Goal: Task Accomplishment & Management: Manage account settings

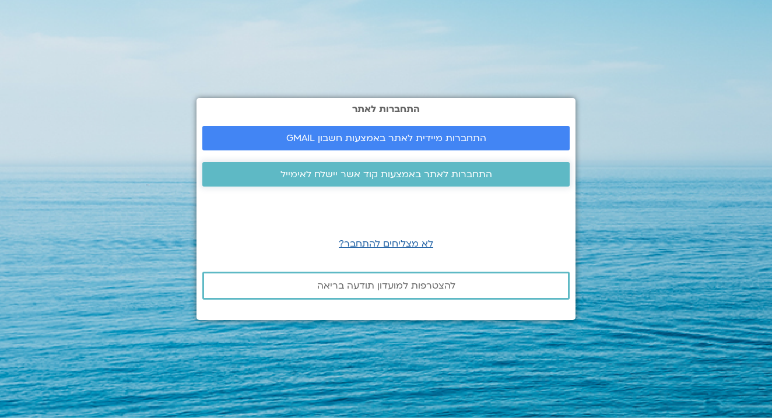
click at [459, 176] on span "התחברות לאתר באמצעות קוד אשר יישלח לאימייל" at bounding box center [387, 174] width 212 height 11
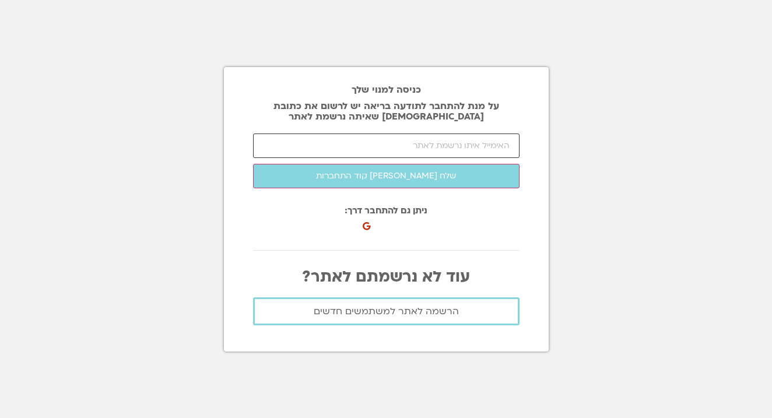
type input "ד"
click at [483, 152] on input "email" at bounding box center [386, 146] width 267 height 25
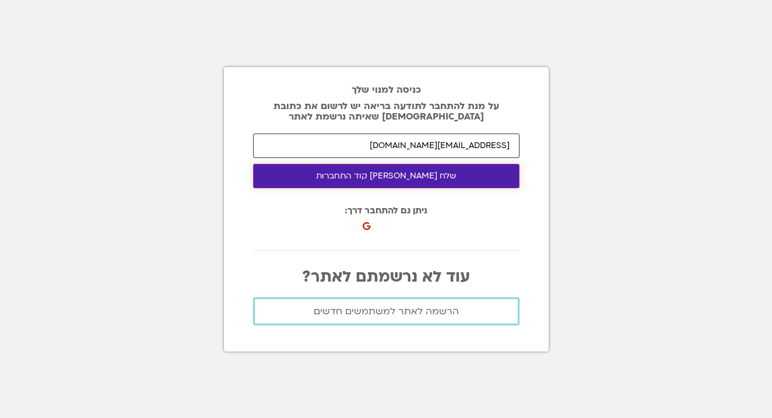
type input "[EMAIL_ADDRESS][DOMAIN_NAME]"
click at [461, 177] on button "שלח [PERSON_NAME] קוד התחברות" at bounding box center [386, 176] width 267 height 25
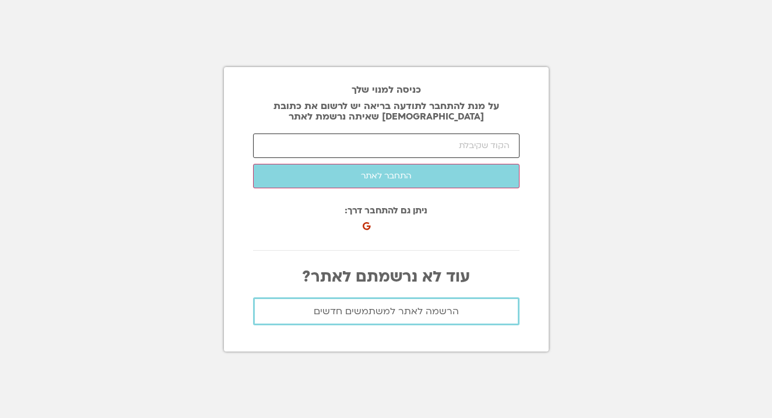
click at [462, 143] on input "number" at bounding box center [386, 146] width 267 height 25
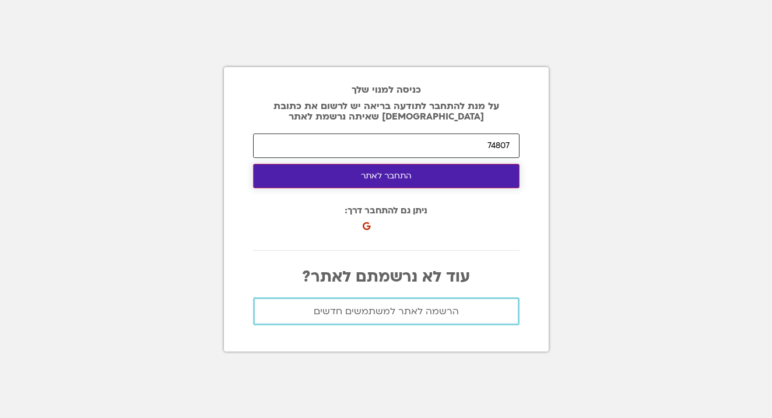
type input "74807"
click at [459, 175] on button "התחבר לאתר" at bounding box center [386, 176] width 267 height 25
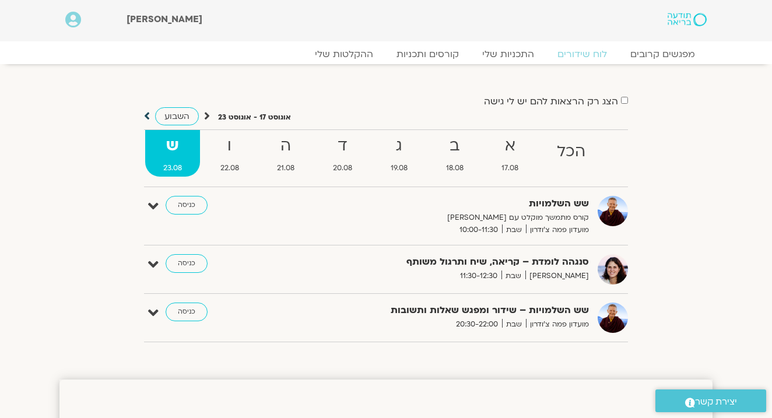
click at [148, 116] on icon at bounding box center [147, 116] width 6 height 12
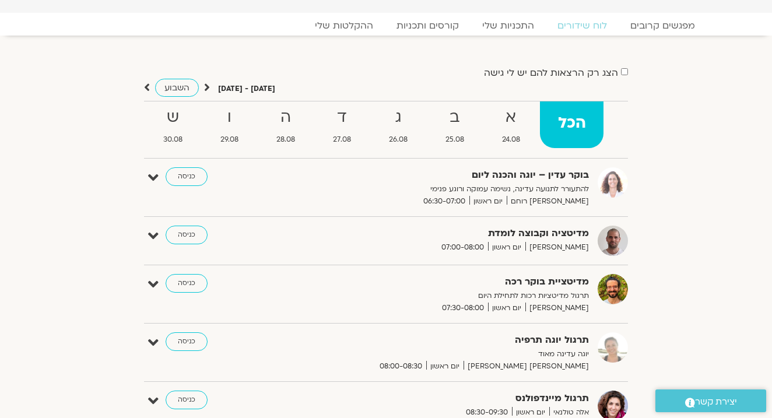
scroll to position [38, 0]
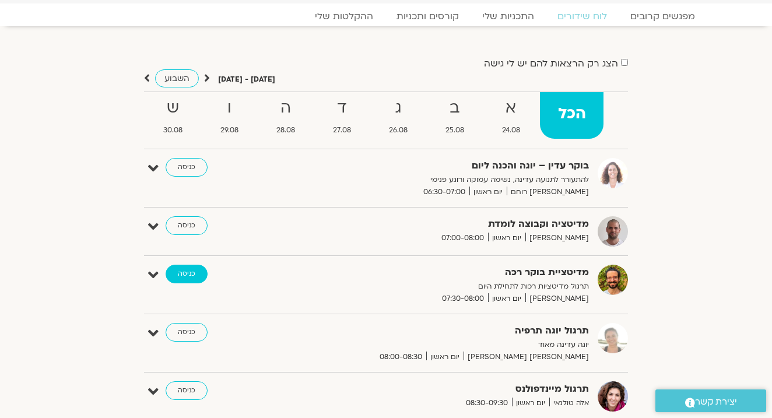
click at [193, 272] on link "כניסה" at bounding box center [187, 274] width 42 height 19
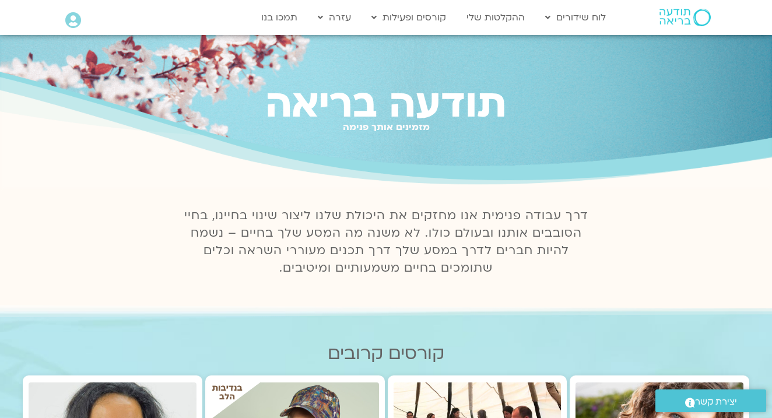
click at [69, 25] on icon at bounding box center [73, 20] width 16 height 16
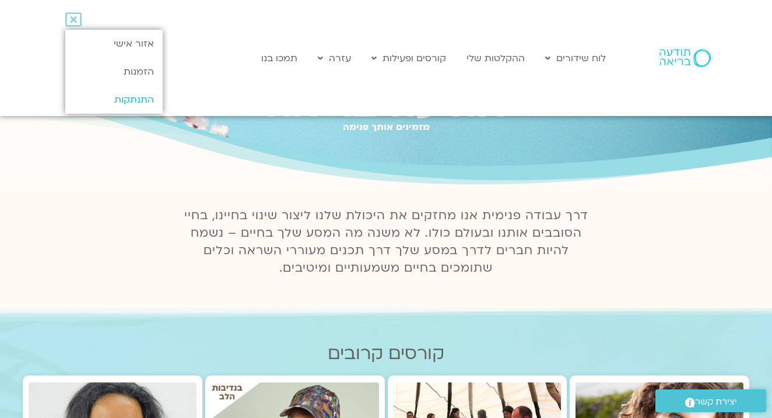
click at [144, 102] on link "התנתקות" at bounding box center [113, 100] width 97 height 28
